Goal: Register for event/course: Sign up to attend an event or enroll in a course

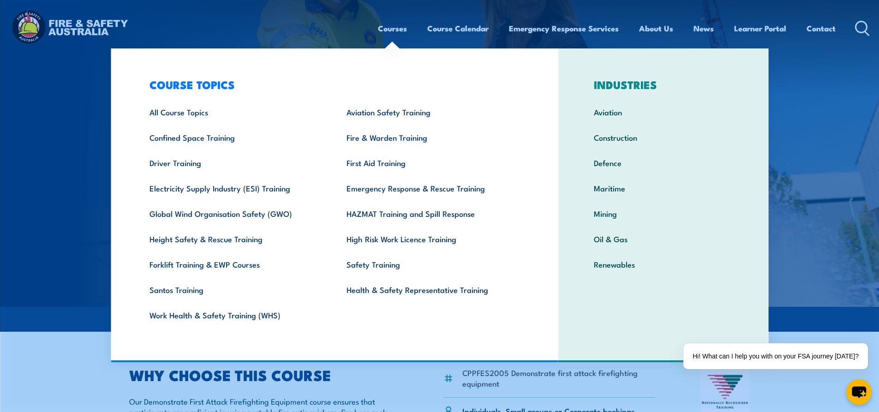
click at [27, 90] on img at bounding box center [439, 153] width 879 height 307
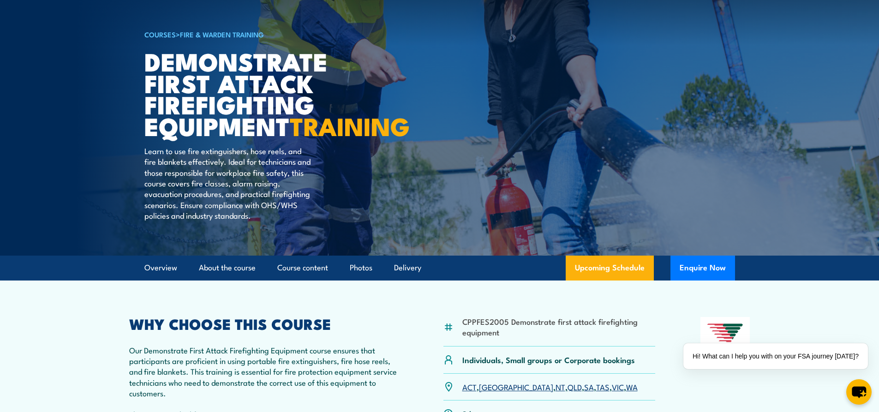
scroll to position [138, 0]
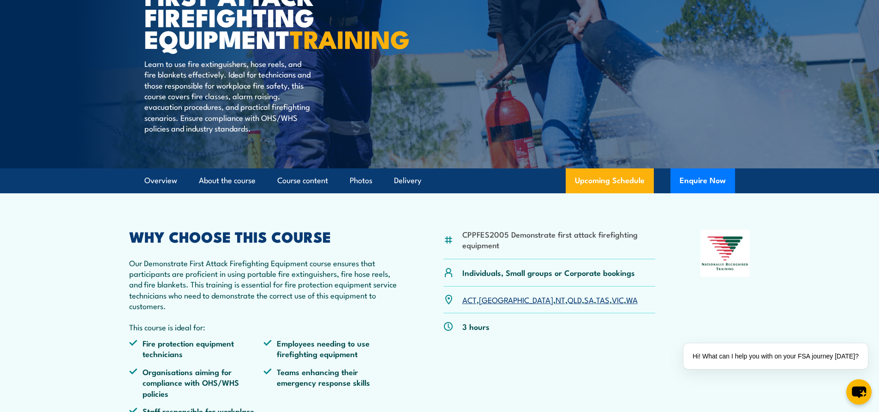
click at [626, 305] on link "WA" at bounding box center [632, 299] width 12 height 11
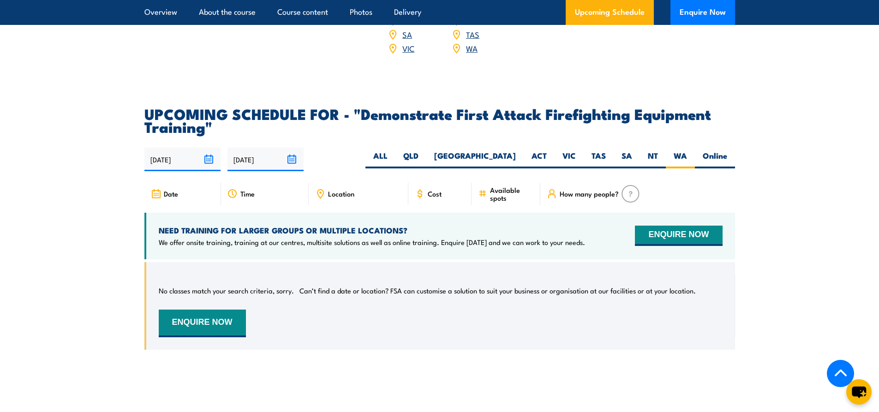
scroll to position [1581, 0]
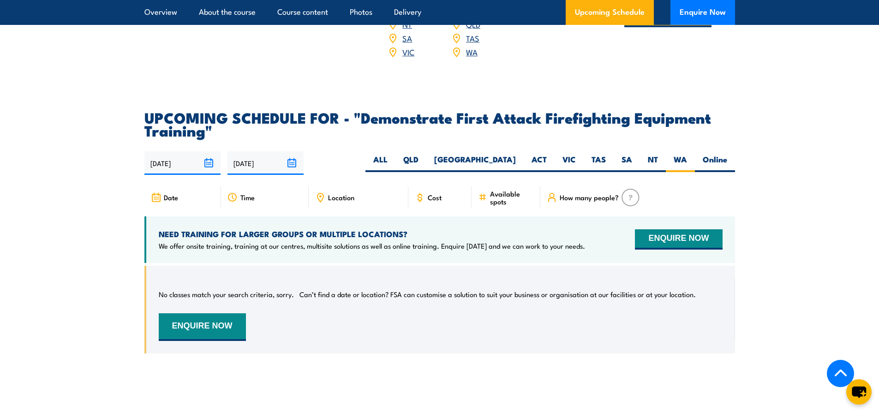
click at [210, 151] on input "[DATE]" at bounding box center [182, 163] width 76 height 24
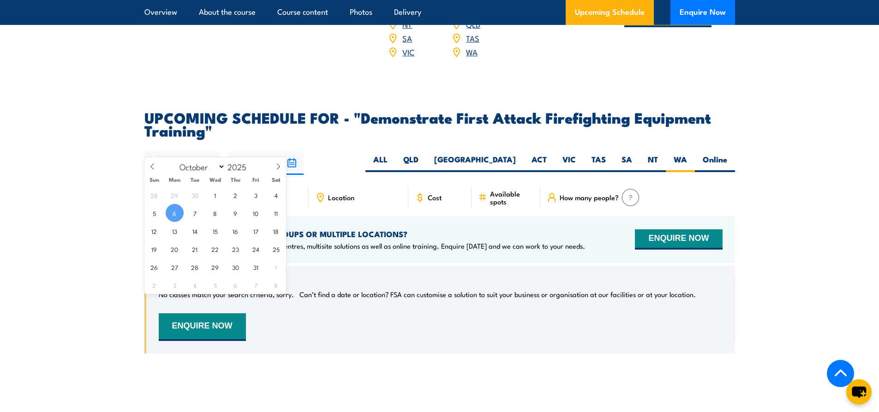
click at [210, 151] on input "[DATE]" at bounding box center [182, 163] width 76 height 24
click at [802, 172] on section "UPCOMING SCHEDULE FOR - "Demonstrate First Attack Firefighting Equipment Traini…" at bounding box center [439, 239] width 879 height 257
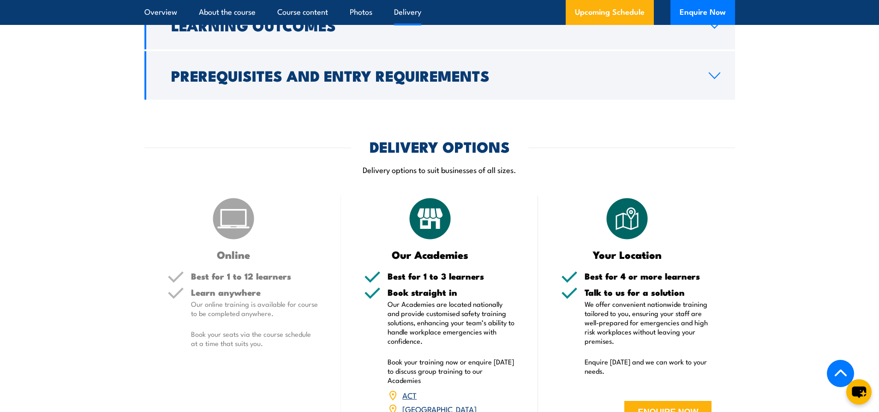
scroll to position [1166, 0]
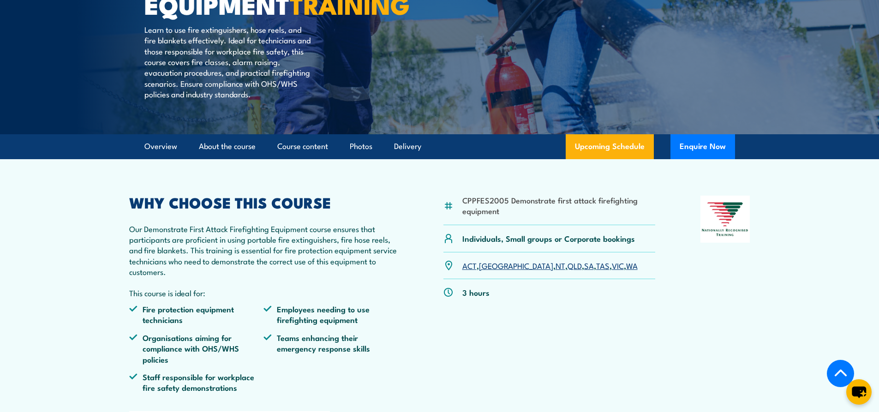
scroll to position [231, 0]
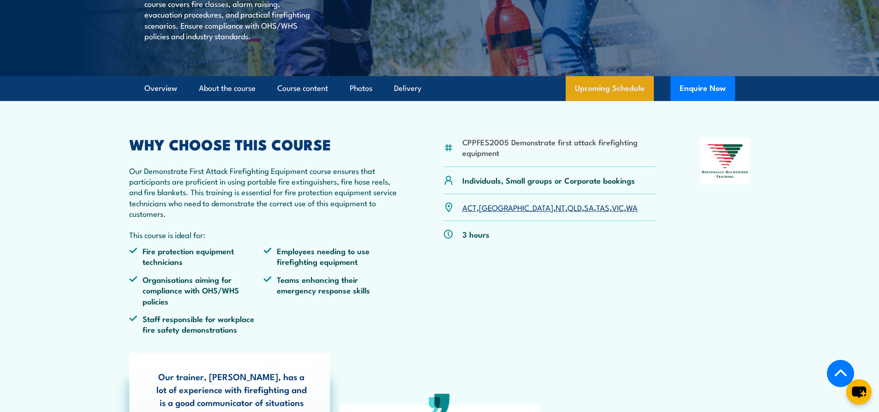
click at [591, 101] on link "Upcoming Schedule" at bounding box center [610, 88] width 88 height 25
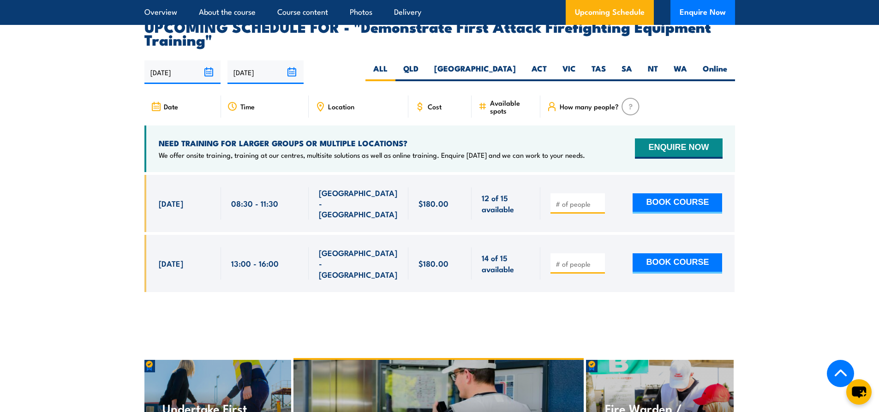
scroll to position [1673, 0]
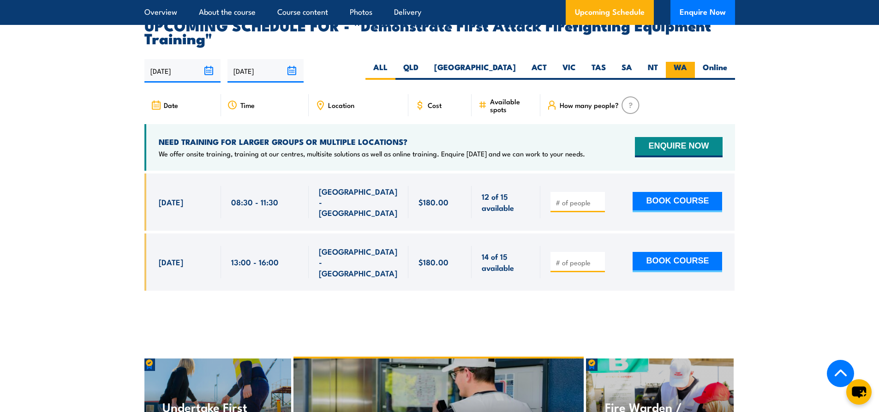
click at [679, 62] on label "WA" at bounding box center [680, 71] width 29 height 18
click at [687, 62] on input "WA" at bounding box center [690, 65] width 6 height 6
radio input "true"
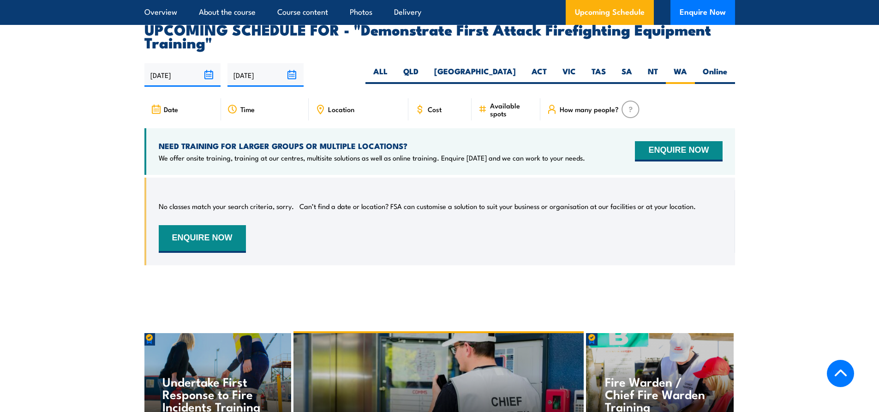
scroll to position [1673, 0]
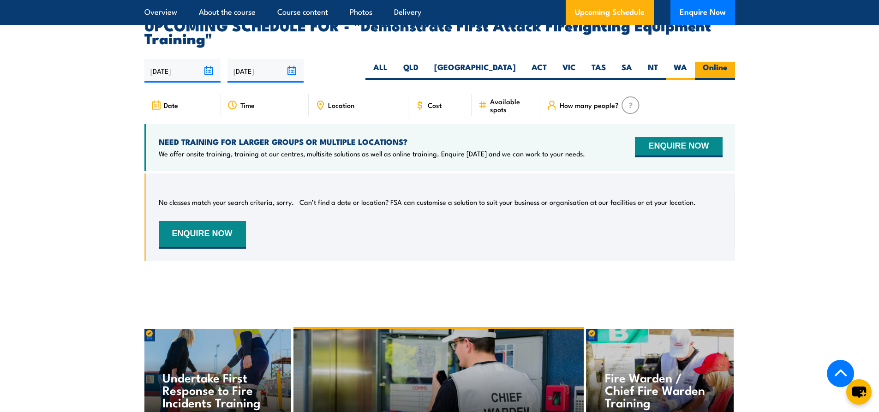
click at [708, 62] on label "Online" at bounding box center [715, 71] width 40 height 18
click at [727, 62] on input "Online" at bounding box center [730, 65] width 6 height 6
radio input "true"
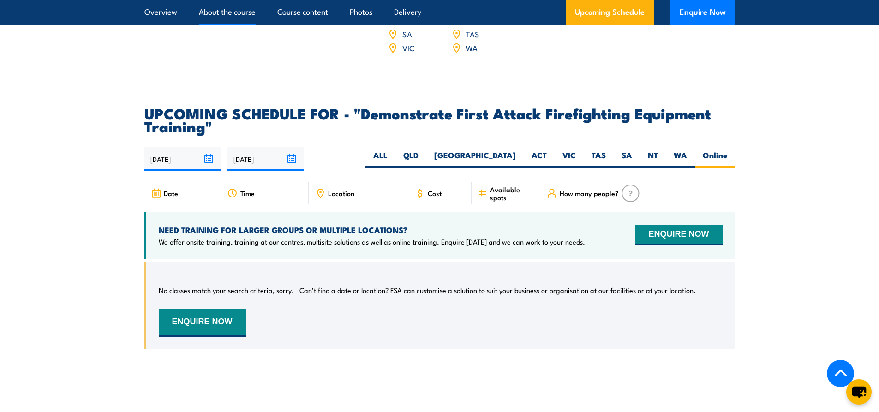
scroll to position [1442, 0]
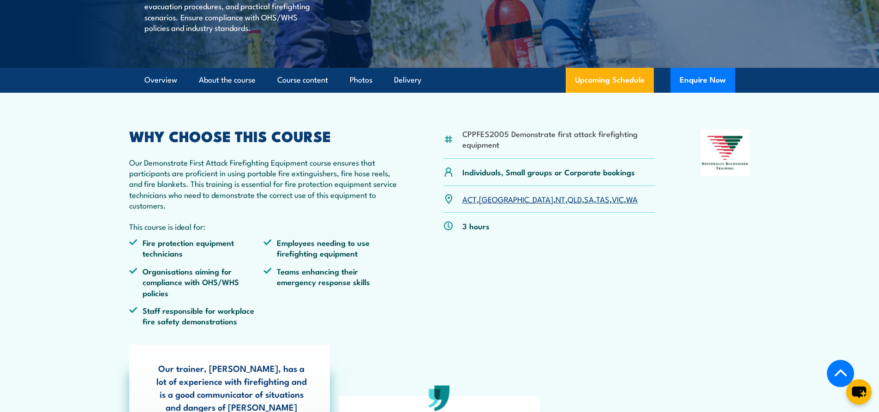
scroll to position [231, 0]
